Goal: Transaction & Acquisition: Purchase product/service

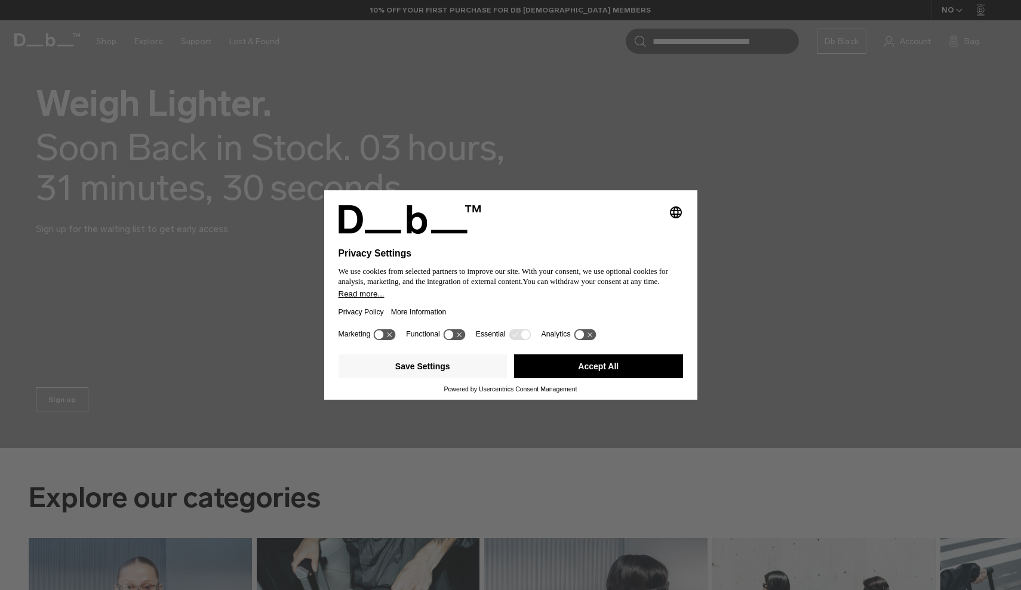
click at [604, 364] on button "Accept All" at bounding box center [598, 367] width 169 height 24
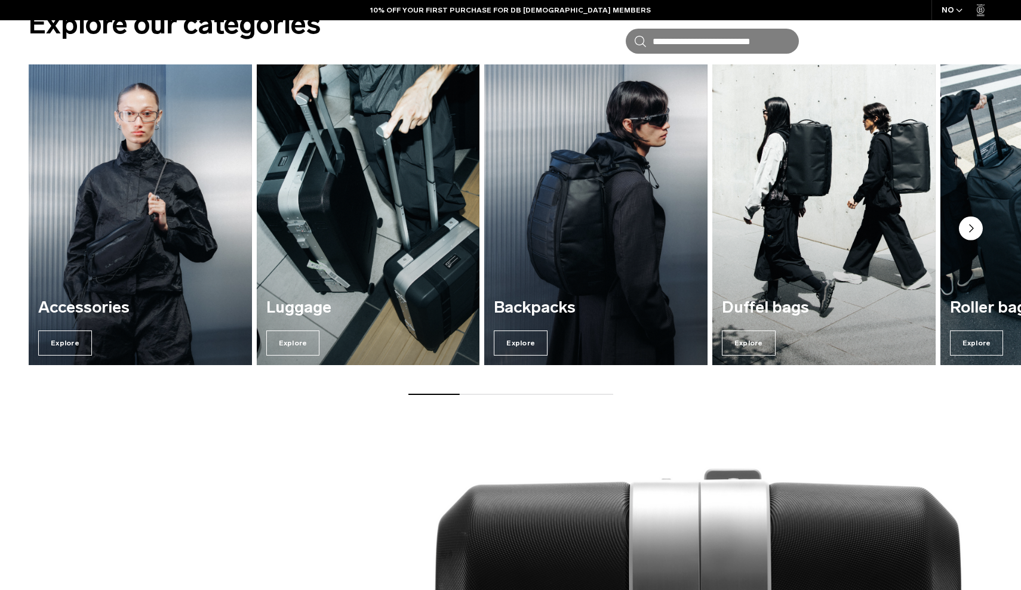
scroll to position [603, 0]
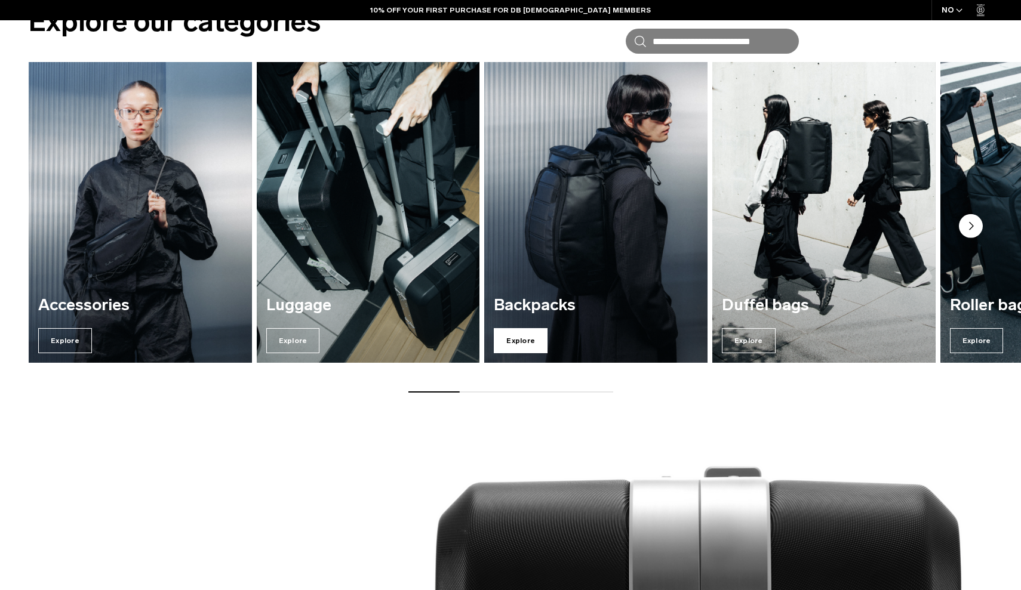
click at [532, 342] on span "Explore" at bounding box center [521, 340] width 54 height 25
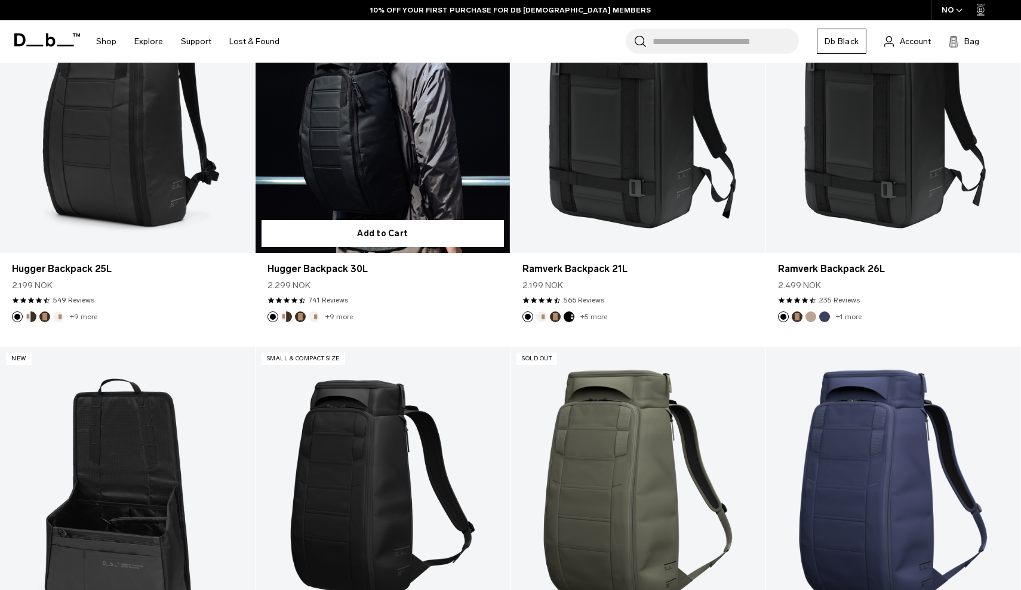
click at [392, 162] on link "Hugger Backpack 30L" at bounding box center [382, 111] width 255 height 283
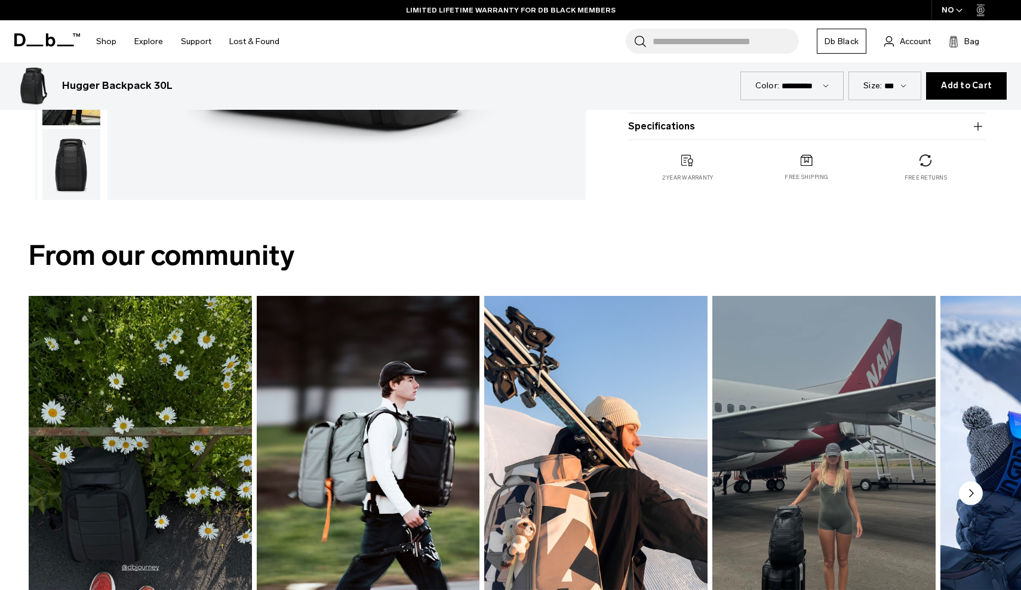
scroll to position [475, 0]
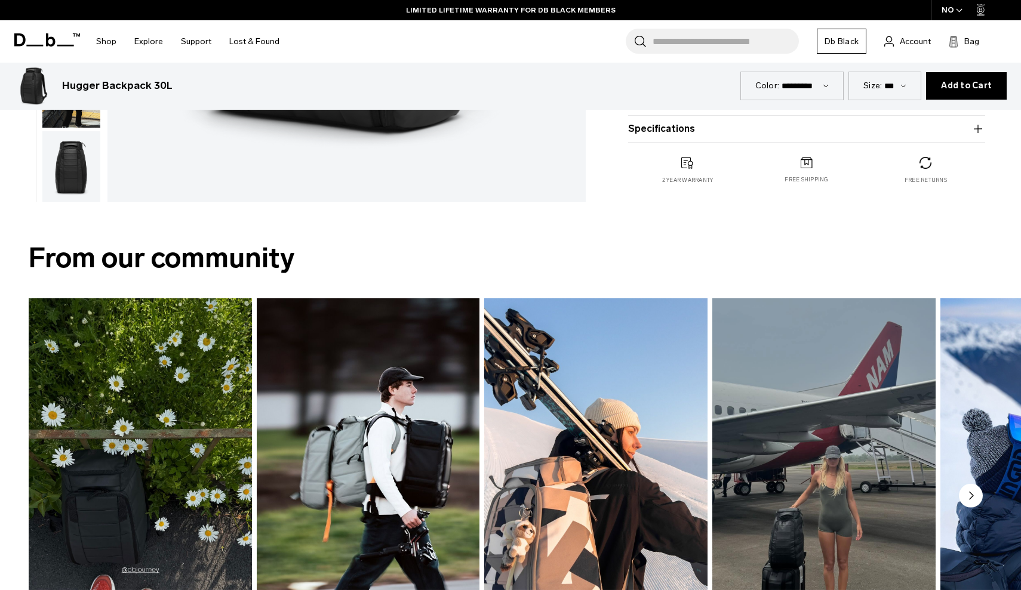
click at [974, 506] on circle "Next slide" at bounding box center [971, 496] width 24 height 24
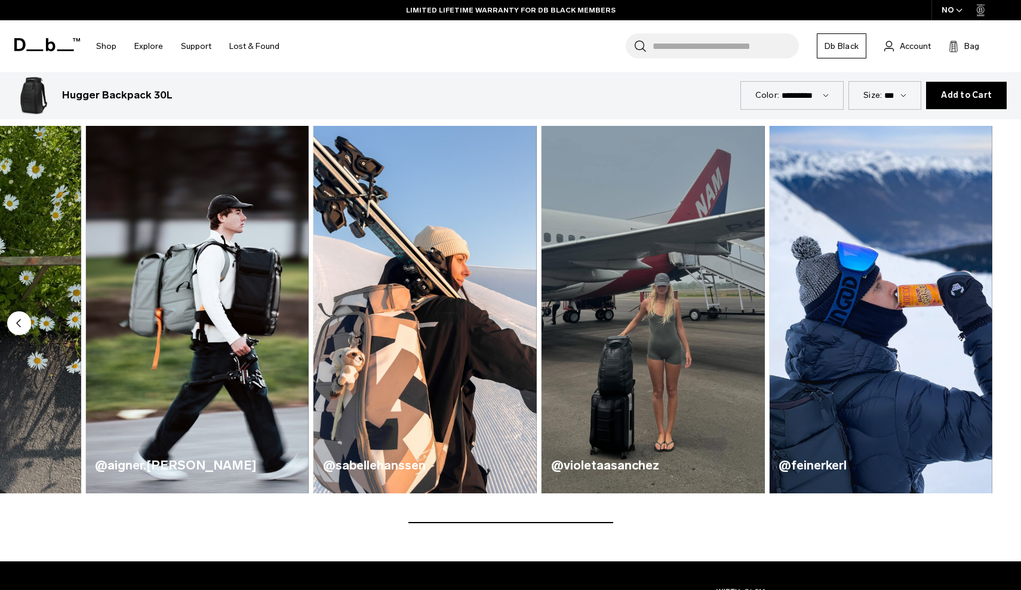
scroll to position [656, 0]
